Goal: Task Accomplishment & Management: Use online tool/utility

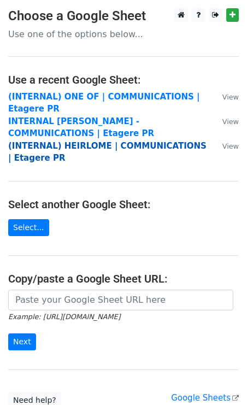
click at [74, 148] on strong "(INTERNAL) HEIRLOME | COMMUNICATIONS | Etagere PR" at bounding box center [107, 152] width 198 height 22
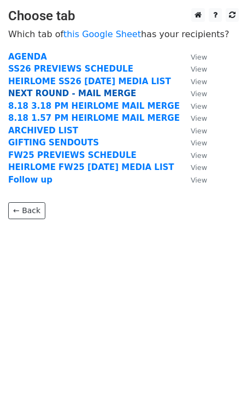
click at [40, 96] on strong "NEXT ROUND - MAIL MERGE" at bounding box center [72, 93] width 128 height 10
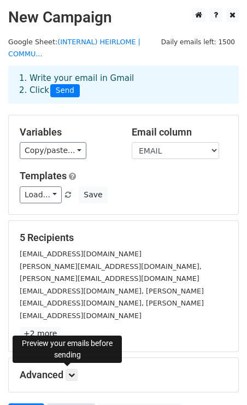
click at [76, 403] on link "Preview" at bounding box center [71, 413] width 48 height 21
click at [70, 403] on link "Preview" at bounding box center [71, 413] width 48 height 21
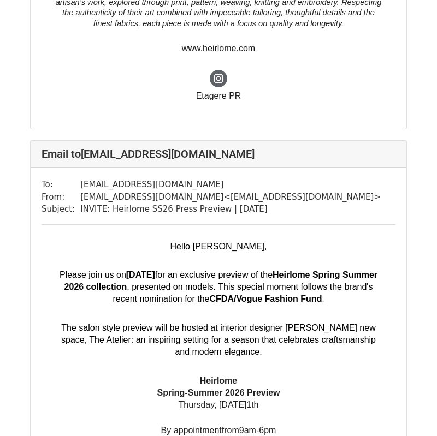
scroll to position [1796, 0]
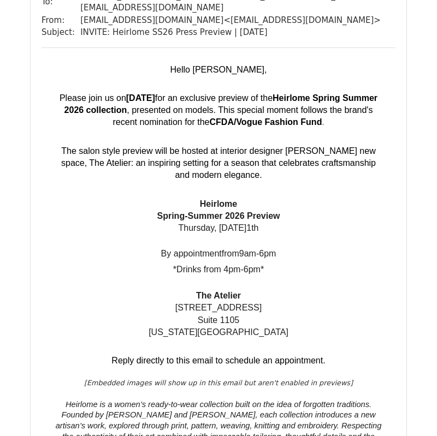
scroll to position [1098, 0]
